Goal: Information Seeking & Learning: Find specific page/section

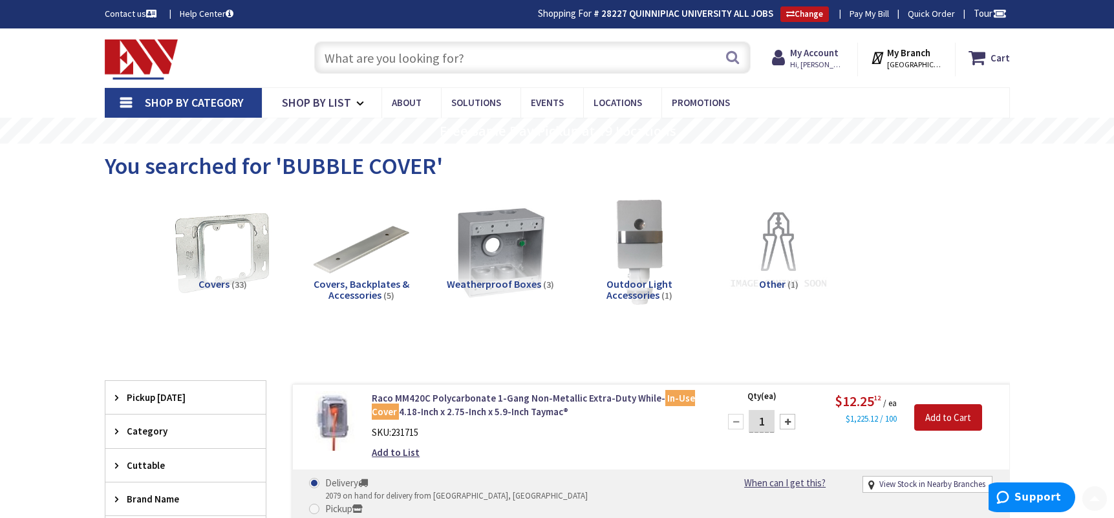
click at [410, 54] on input "text" at bounding box center [532, 57] width 436 height 32
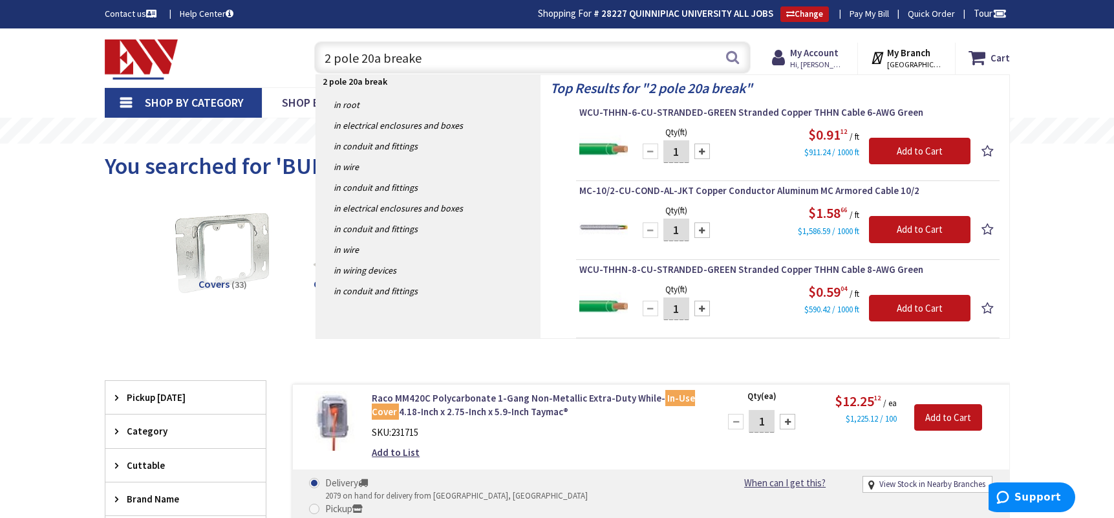
type input "2 pole 20a breaker"
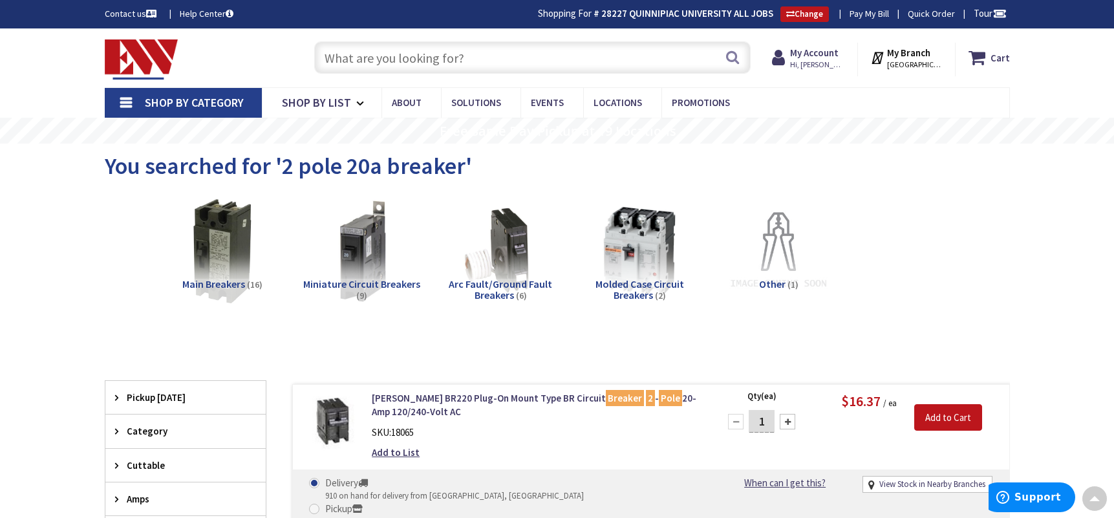
click at [347, 46] on input "text" at bounding box center [532, 57] width 436 height 32
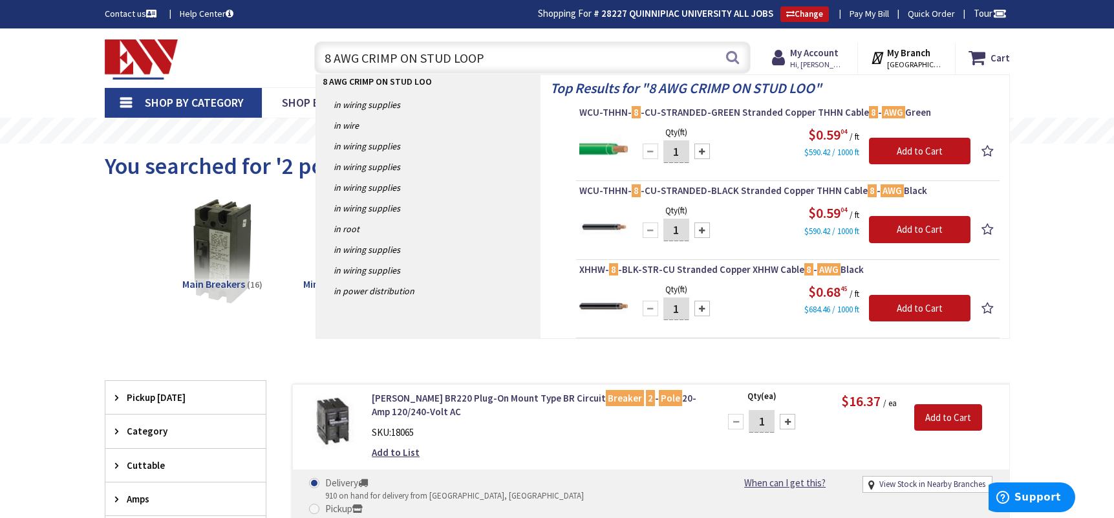
type input "8 AWG CRIMP ON STUD LOOPS"
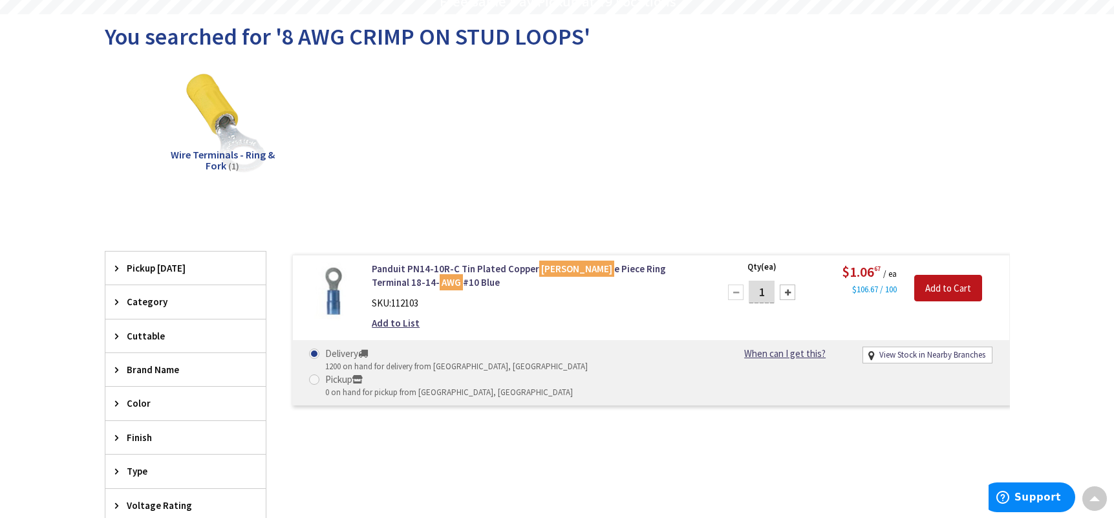
scroll to position [65, 0]
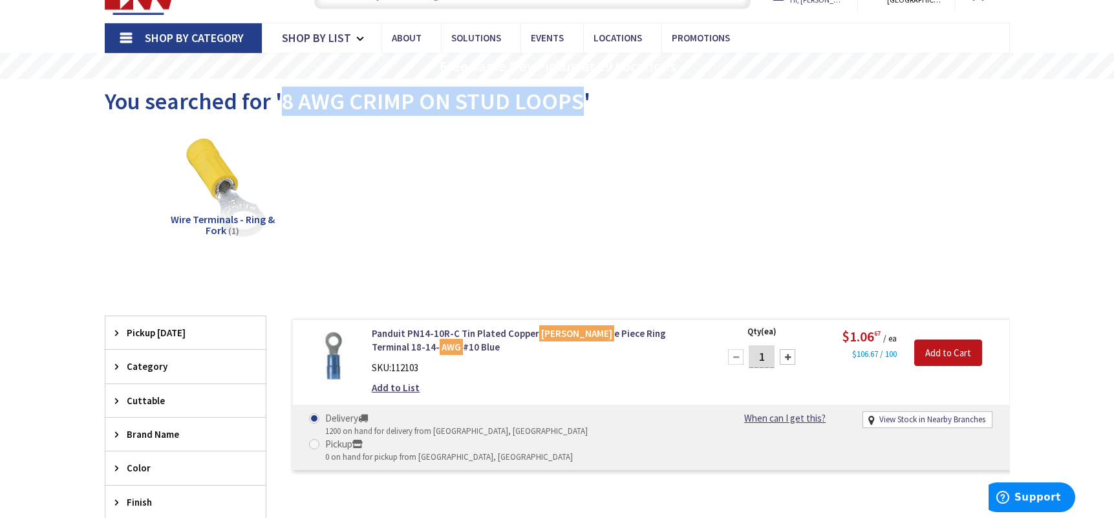
drag, startPoint x: 279, startPoint y: 100, endPoint x: 582, endPoint y: 103, distance: 303.1
click at [582, 103] on span "You searched for '8 AWG CRIMP ON STUD LOOPS'" at bounding box center [347, 101] width 485 height 29
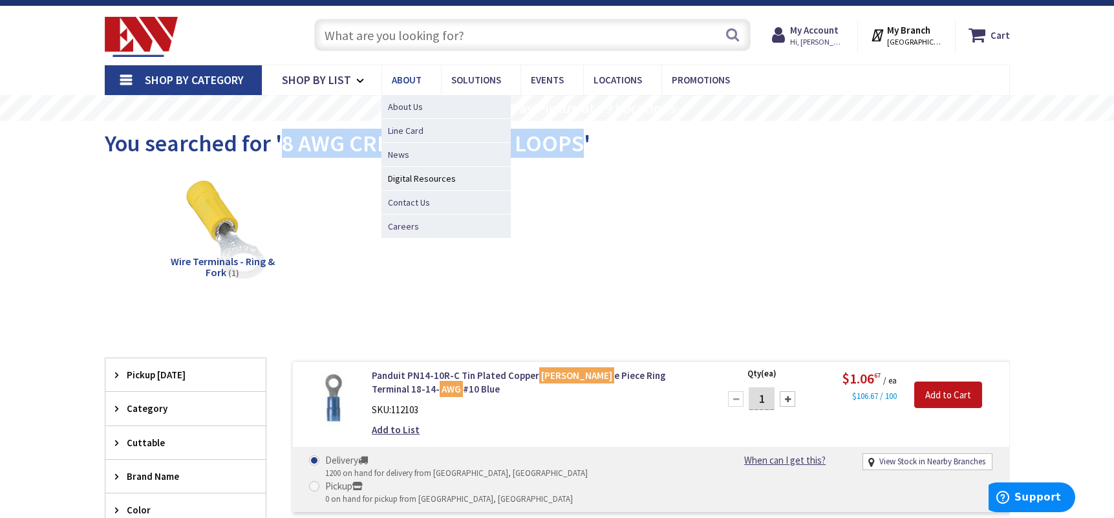
scroll to position [0, 0]
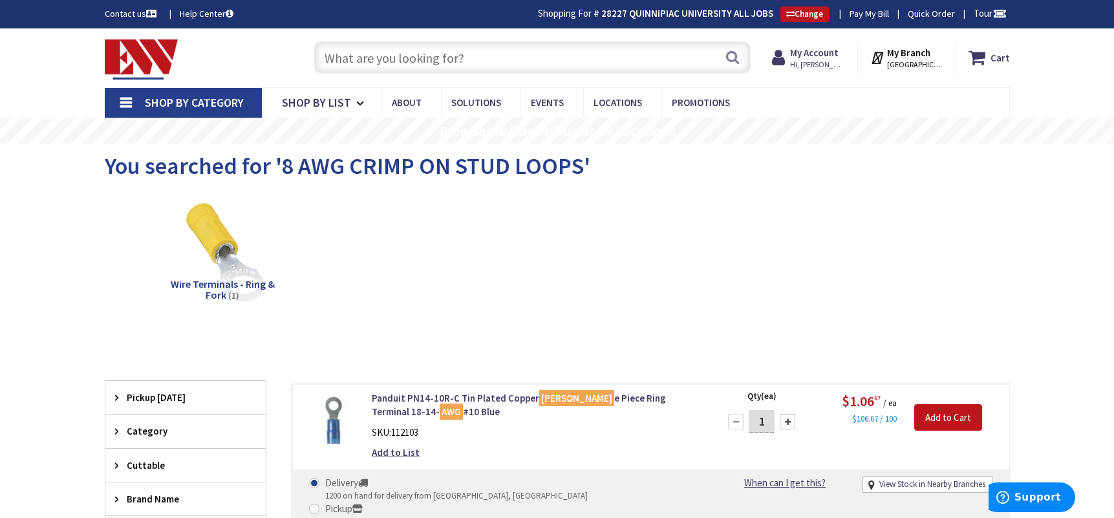
click at [414, 68] on input "text" at bounding box center [532, 57] width 436 height 32
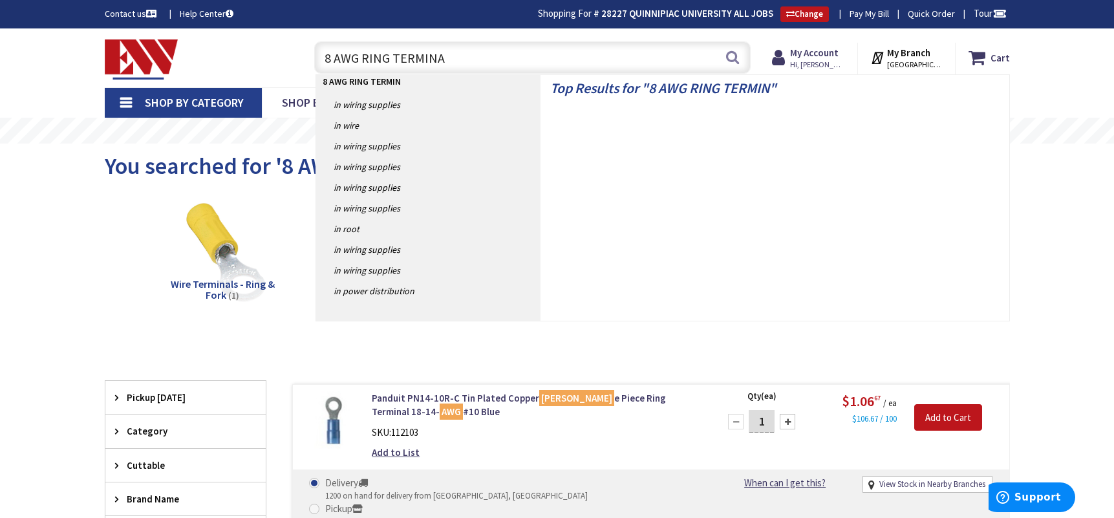
type input "8 AWG RING TERMINAL"
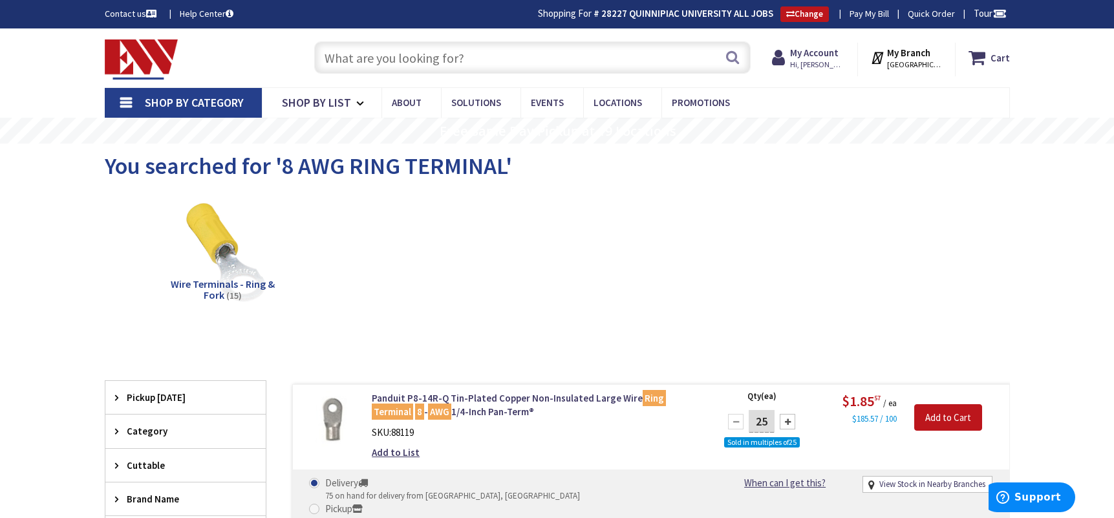
click at [420, 58] on input "text" at bounding box center [532, 57] width 436 height 32
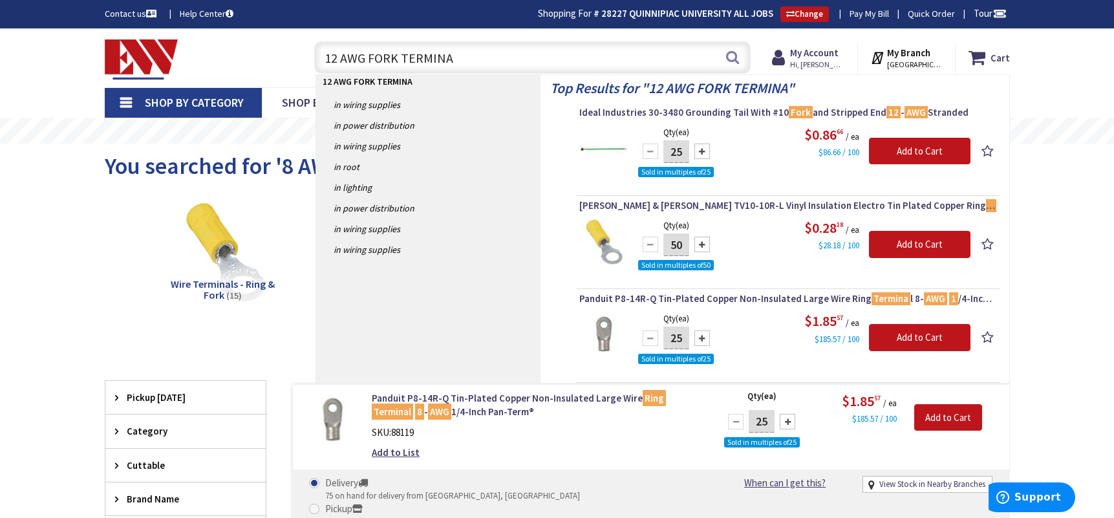
type input "12 AWG FORK TERMINAL"
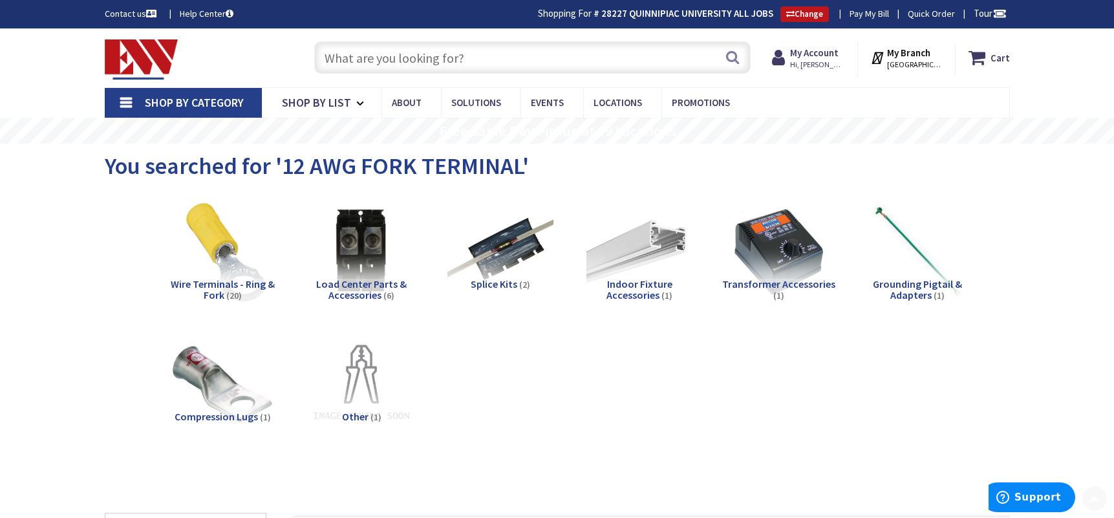
click at [366, 59] on input "text" at bounding box center [532, 57] width 436 height 32
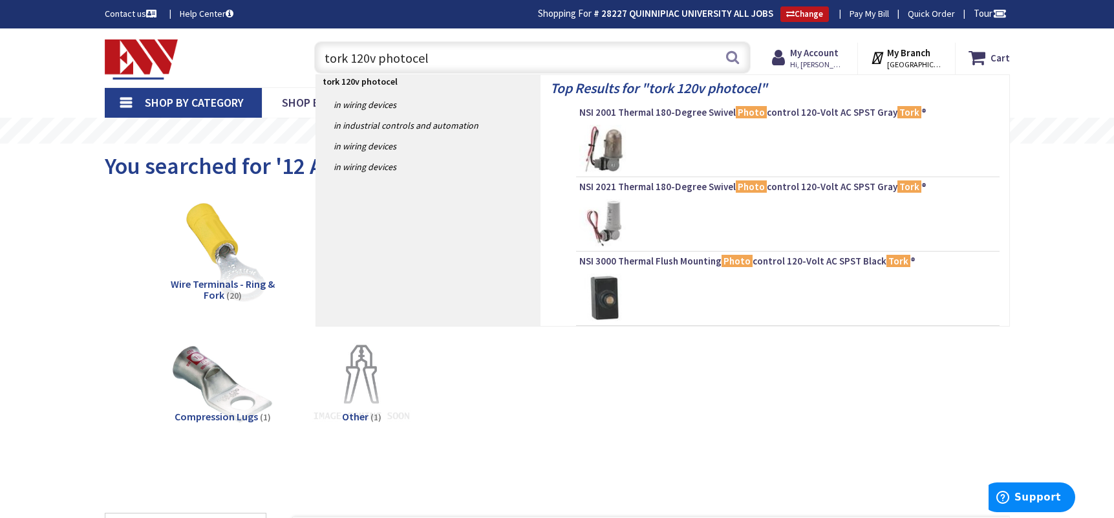
type input "tork 120v photocell"
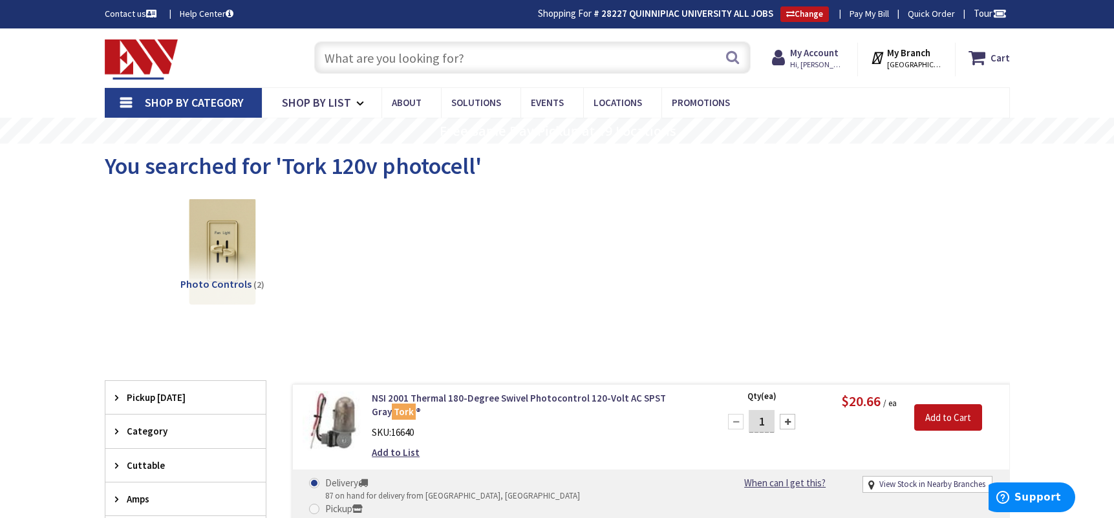
click at [394, 61] on input "text" at bounding box center [532, 57] width 436 height 32
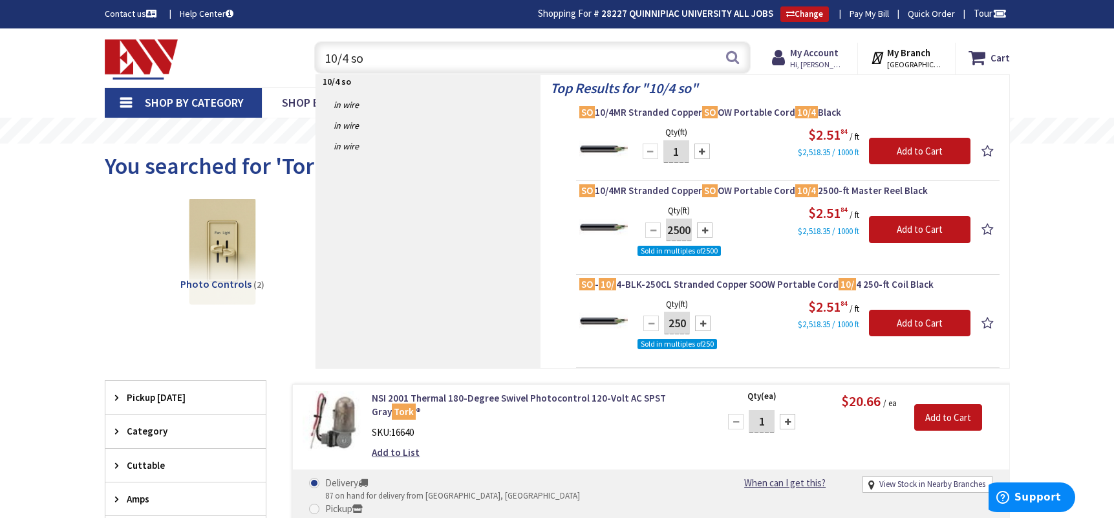
drag, startPoint x: 341, startPoint y: 64, endPoint x: 271, endPoint y: 63, distance: 69.8
click at [271, 63] on div "Toggle Nav 10/4 so 10/4 so Search Cart My Cart Close" at bounding box center [557, 57] width 924 height 43
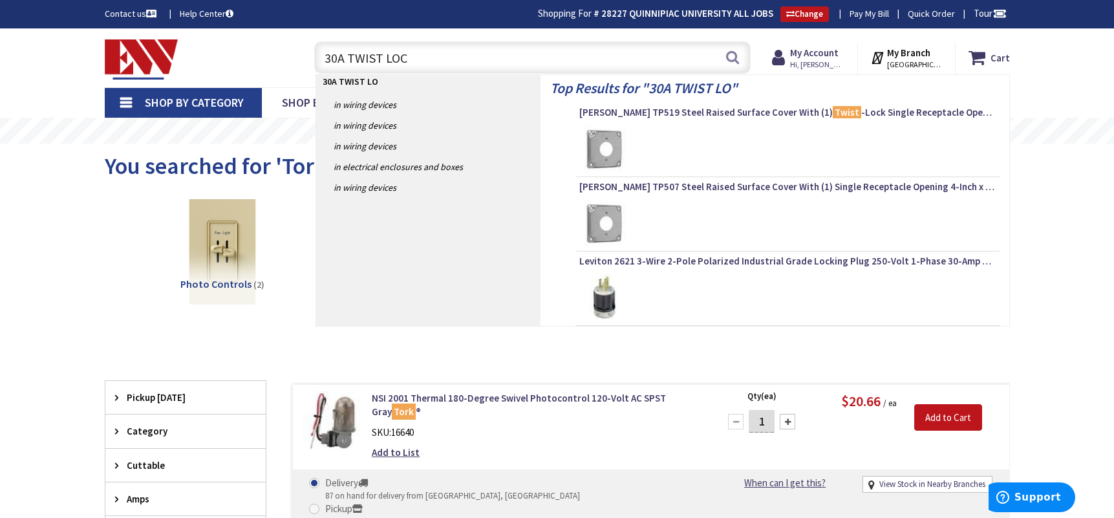
type input "30A TWIST LOCK"
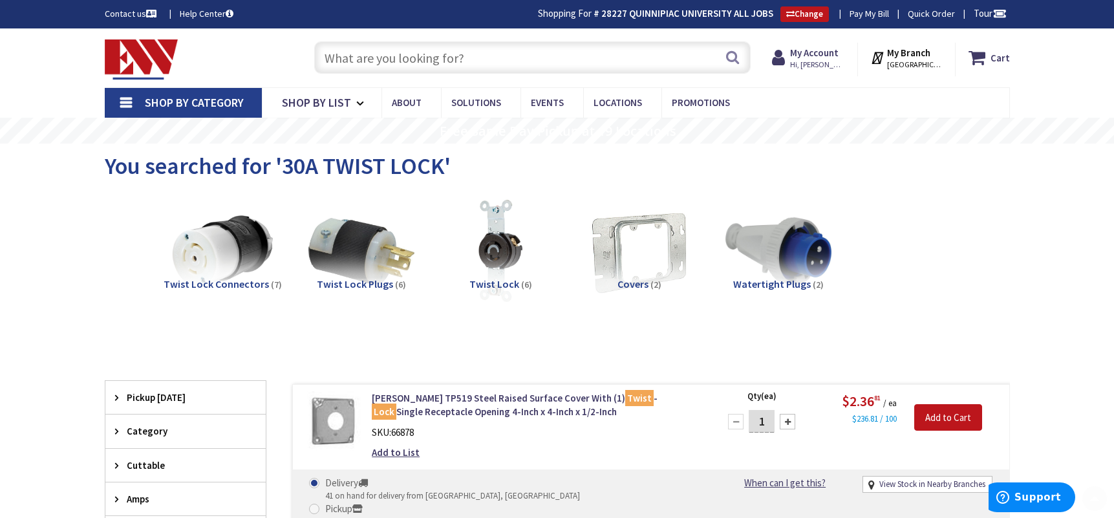
click at [468, 69] on input "text" at bounding box center [532, 57] width 436 height 32
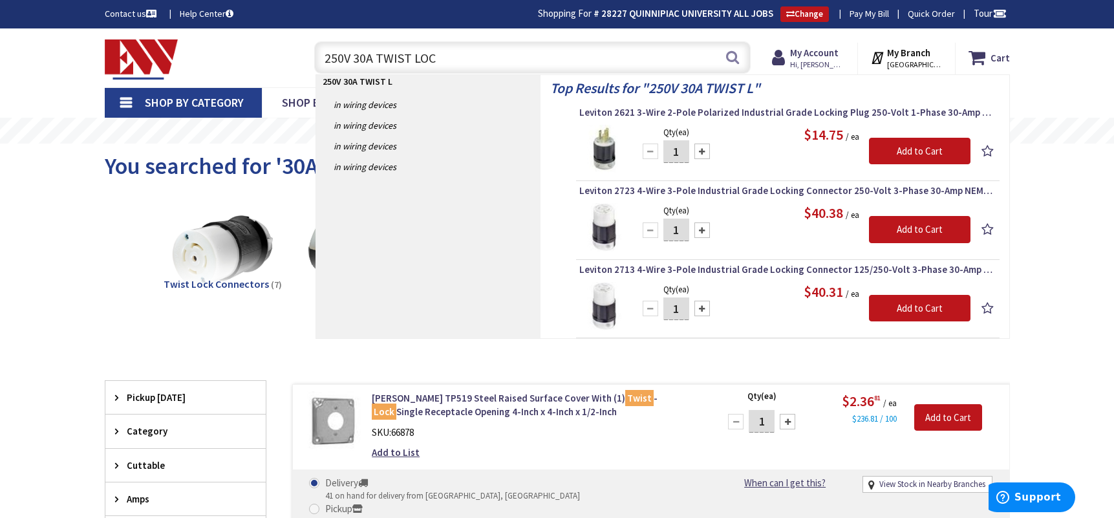
type input "250V 30A TWIST LOCK"
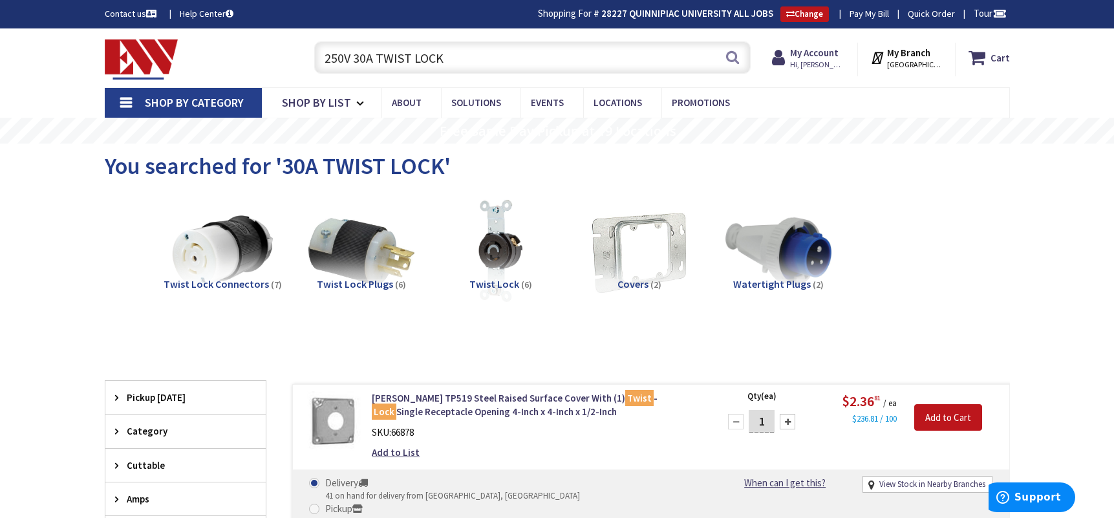
scroll to position [45, 0]
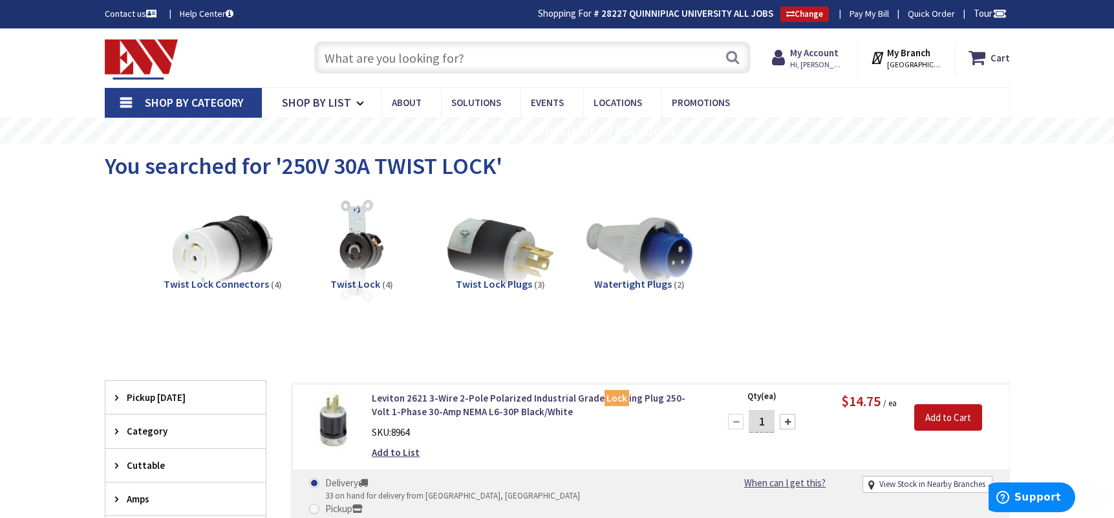
click at [363, 66] on input "text" at bounding box center [532, 57] width 436 height 32
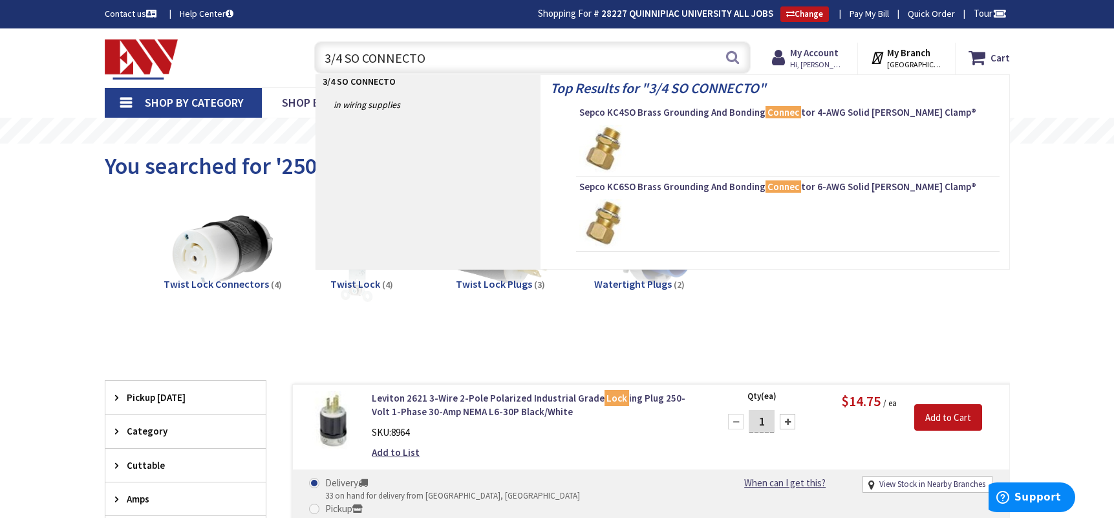
type input "3/4 SO CONNECTOR"
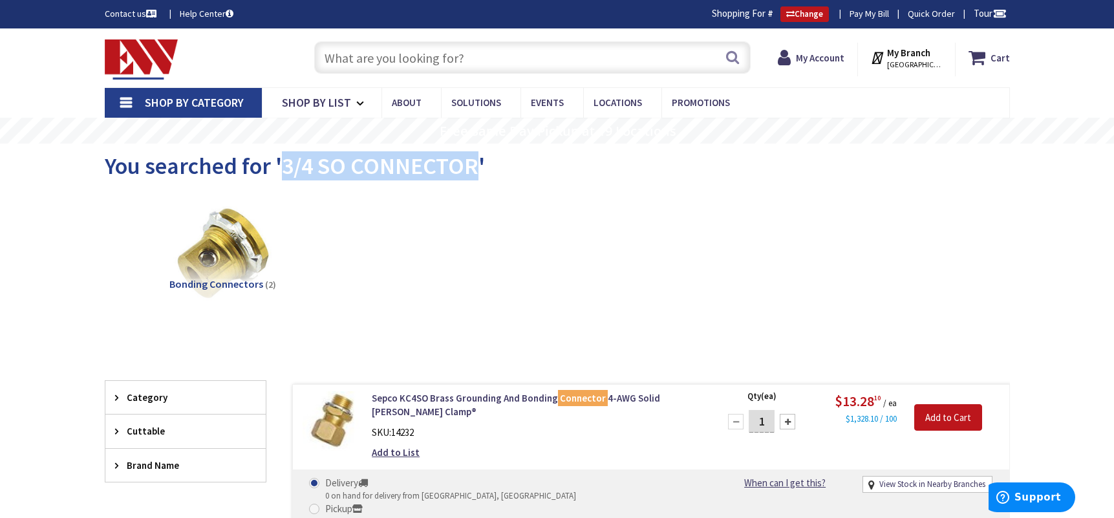
drag, startPoint x: 309, startPoint y: 162, endPoint x: 477, endPoint y: 166, distance: 168.1
click at [477, 166] on span "You searched for '3/4 SO CONNECTOR'" at bounding box center [295, 165] width 380 height 29
click at [363, 39] on div "Search" at bounding box center [529, 56] width 443 height 41
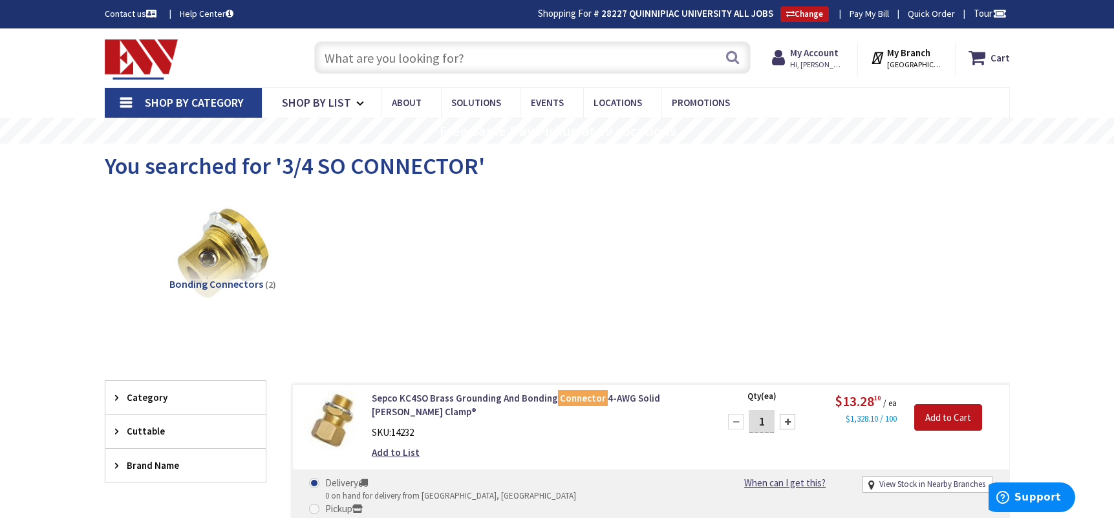
click at [366, 50] on input "text" at bounding box center [532, 57] width 436 height 32
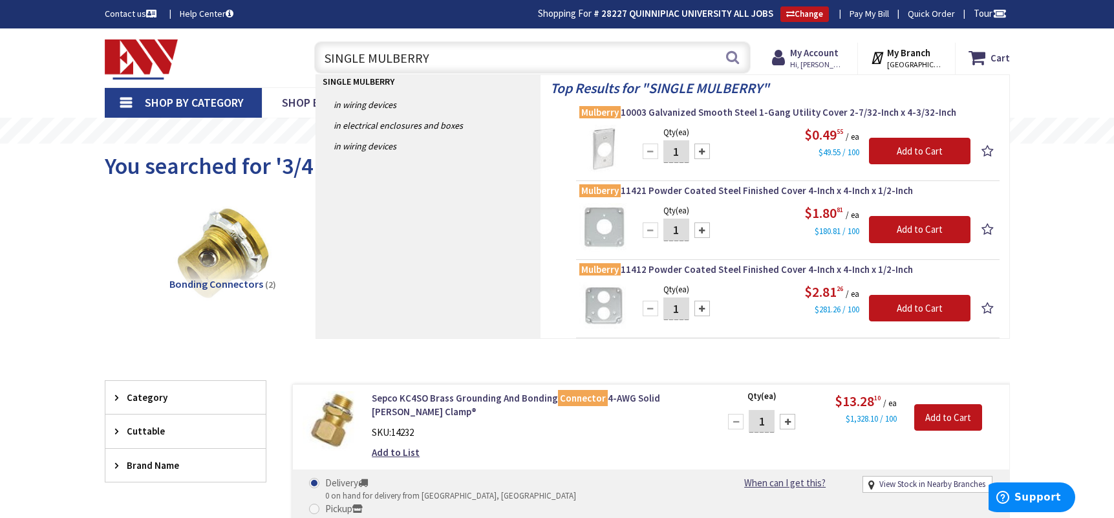
drag, startPoint x: 445, startPoint y: 51, endPoint x: 292, endPoint y: 54, distance: 152.6
click at [295, 54] on div "Toggle Nav SINGLE MULBERRY SINGLE MULBERRY Search Cart My Cart Close" at bounding box center [557, 57] width 924 height 43
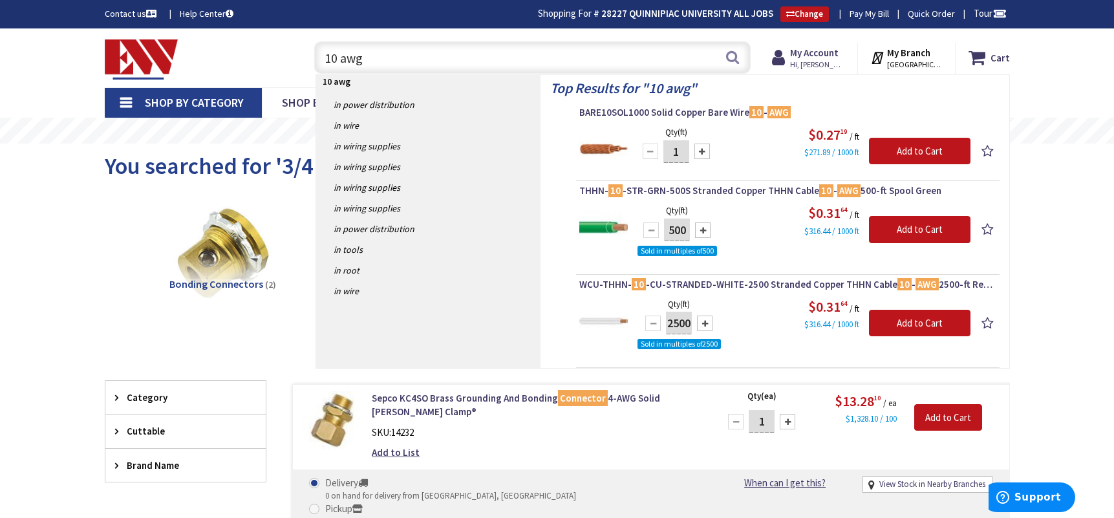
drag, startPoint x: 325, startPoint y: 64, endPoint x: 295, endPoint y: 65, distance: 30.4
click at [301, 65] on div "10 awg 10 awg Search" at bounding box center [529, 56] width 462 height 41
type input "20A BREAKER"
